Goal: Navigation & Orientation: Find specific page/section

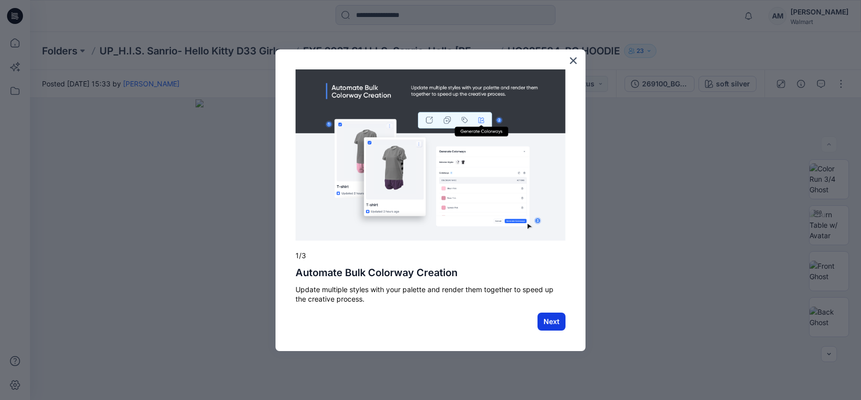
click at [553, 325] on button "Next" at bounding box center [551, 322] width 28 height 18
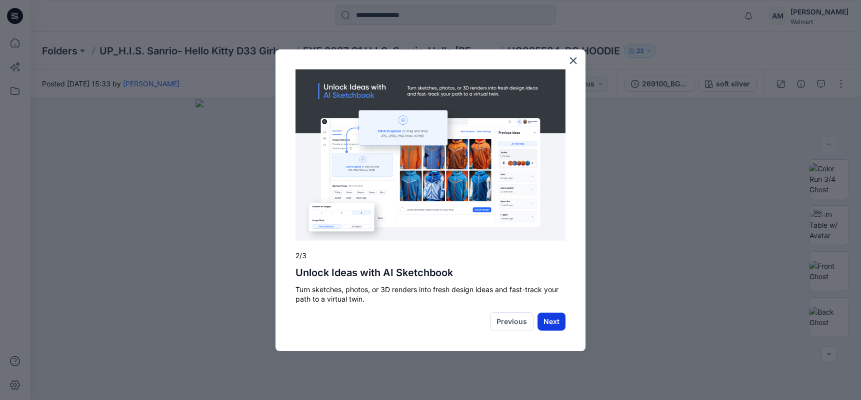
click at [554, 324] on button "Next" at bounding box center [551, 322] width 28 height 18
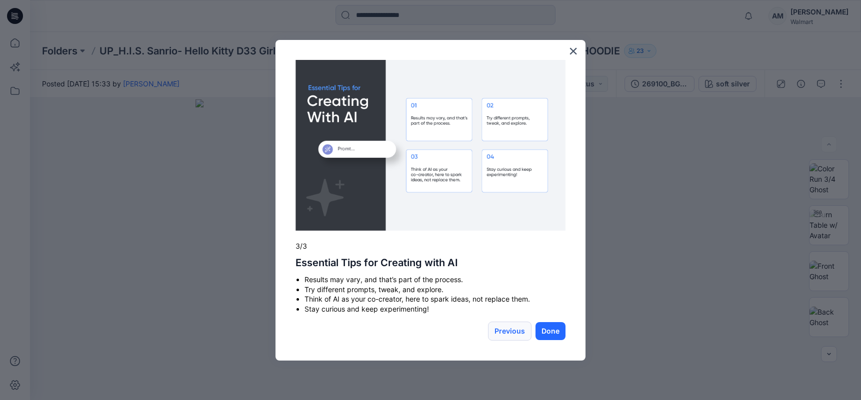
click at [498, 332] on button "Previous" at bounding box center [509, 331] width 43 height 19
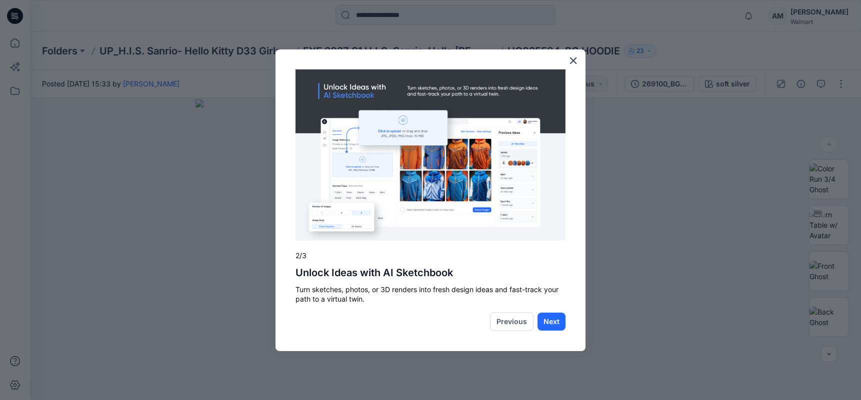
click at [500, 332] on div "× 2/3 Unlock Ideas with AI Sketchbook Turn sketches, photos, or 3D renders into…" at bounding box center [430, 200] width 310 height 302
click at [519, 323] on button "Previous" at bounding box center [511, 321] width 43 height 19
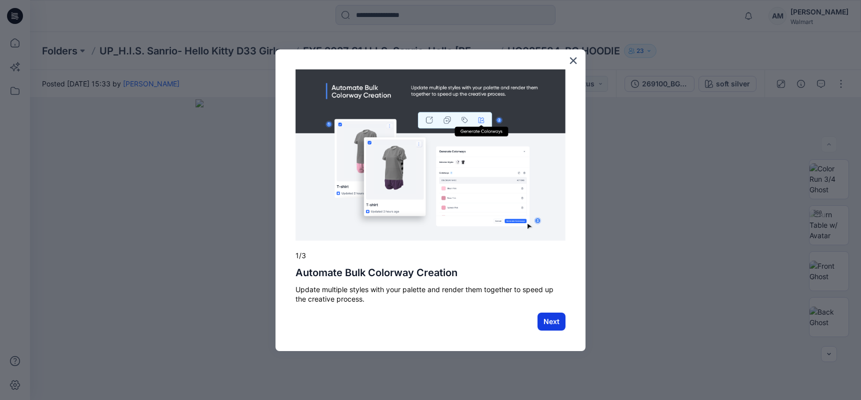
click at [553, 323] on button "Next" at bounding box center [551, 322] width 28 height 18
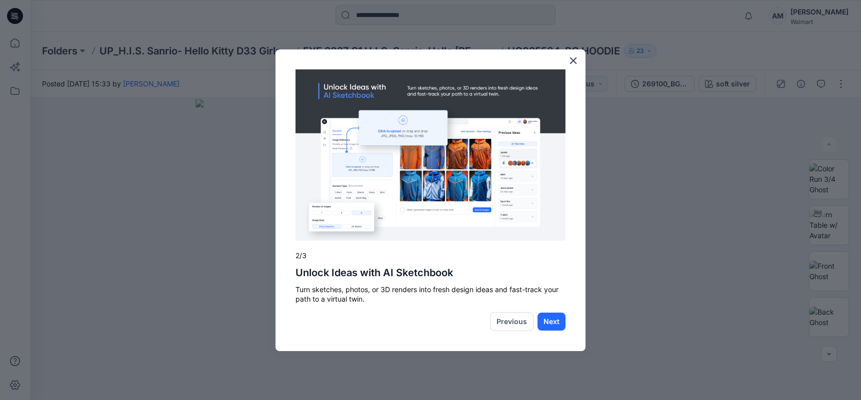
click at [553, 323] on button "Next" at bounding box center [551, 322] width 28 height 18
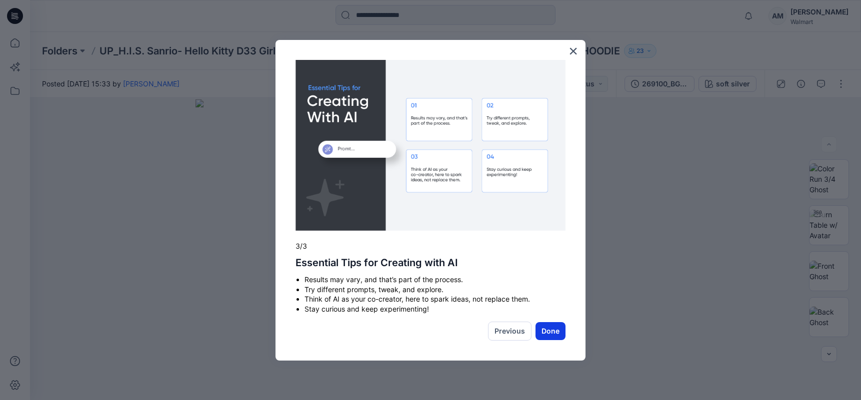
click at [553, 331] on button "Done" at bounding box center [550, 331] width 30 height 18
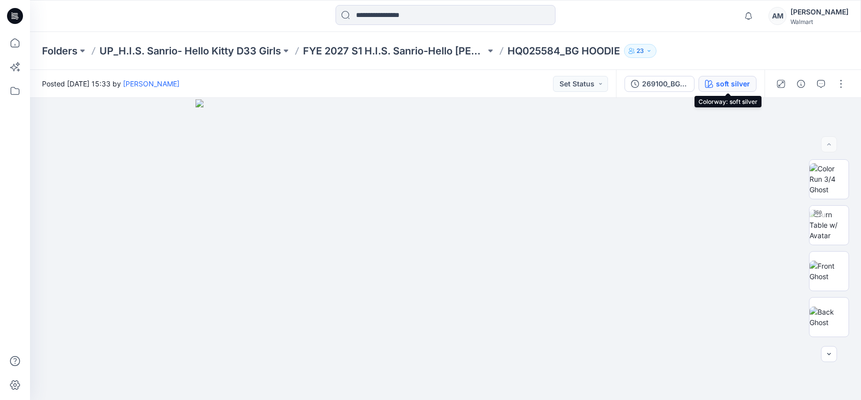
click at [732, 81] on div "soft silver" at bounding box center [733, 83] width 34 height 11
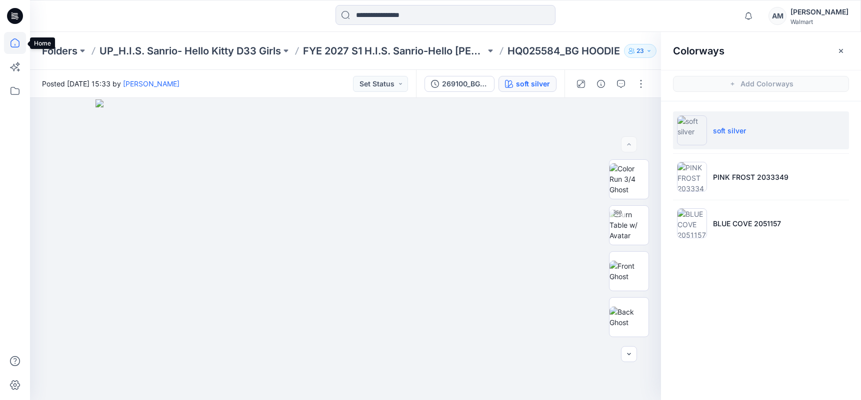
click at [15, 42] on icon at bounding box center [15, 43] width 22 height 22
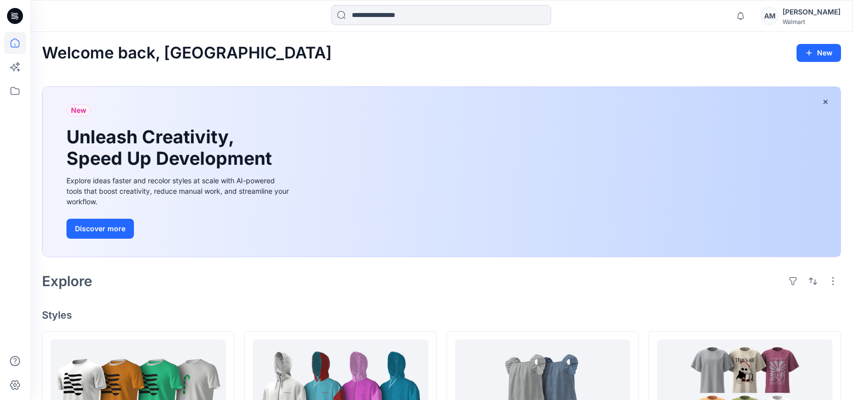
click at [778, 14] on div "AM" at bounding box center [770, 16] width 18 height 18
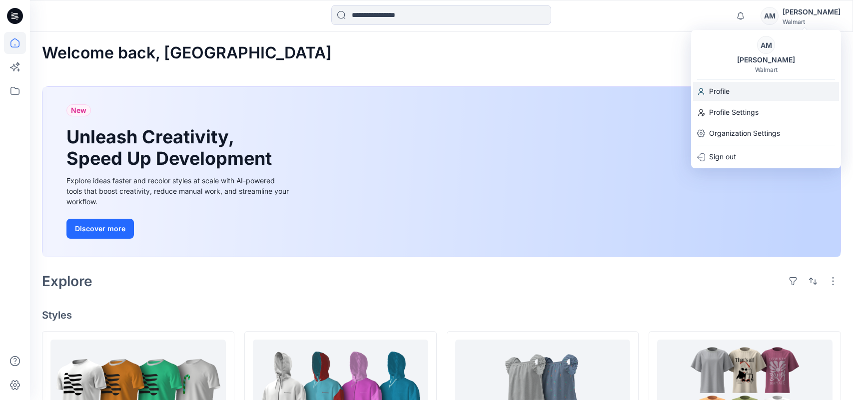
click at [733, 84] on div "Profile" at bounding box center [766, 91] width 146 height 19
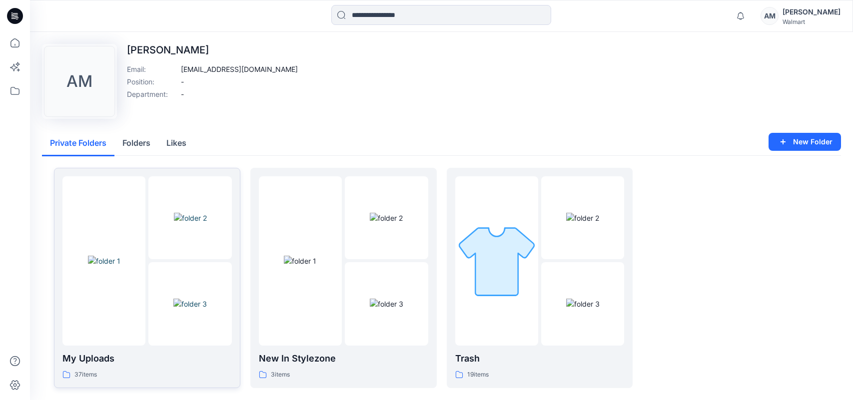
click at [120, 266] on img at bounding box center [104, 261] width 32 height 10
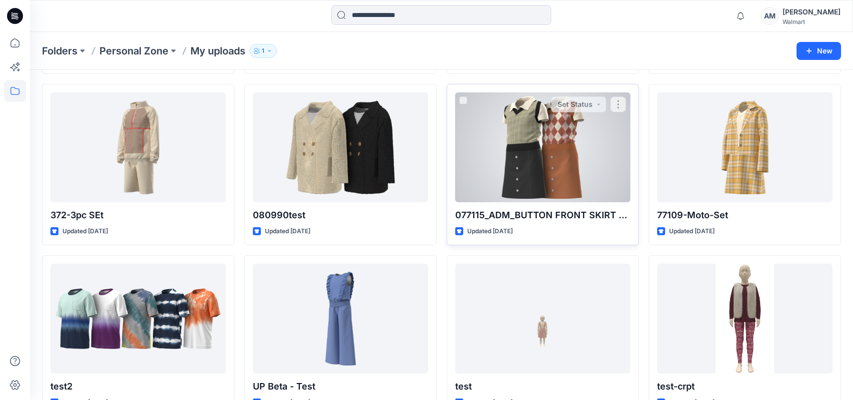
scroll to position [713, 0]
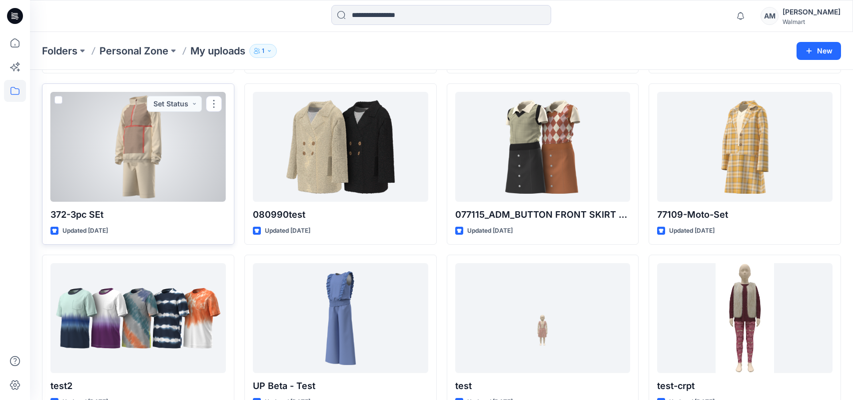
click at [124, 185] on div at bounding box center [137, 147] width 175 height 110
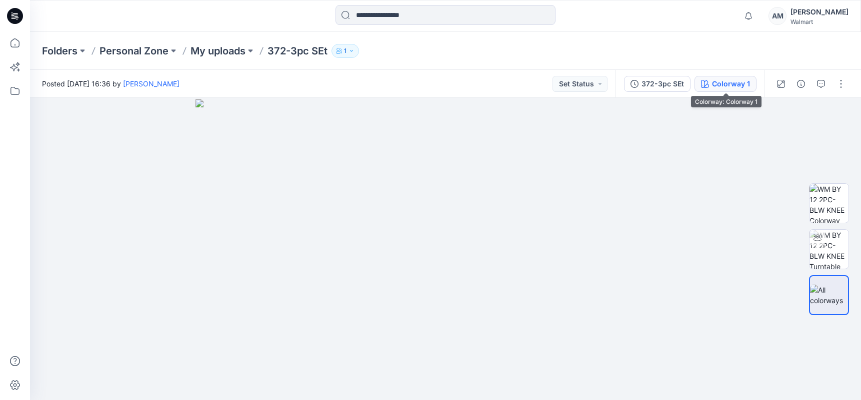
click at [744, 86] on div "Colorway 1" at bounding box center [731, 83] width 38 height 11
